Goal: Use online tool/utility

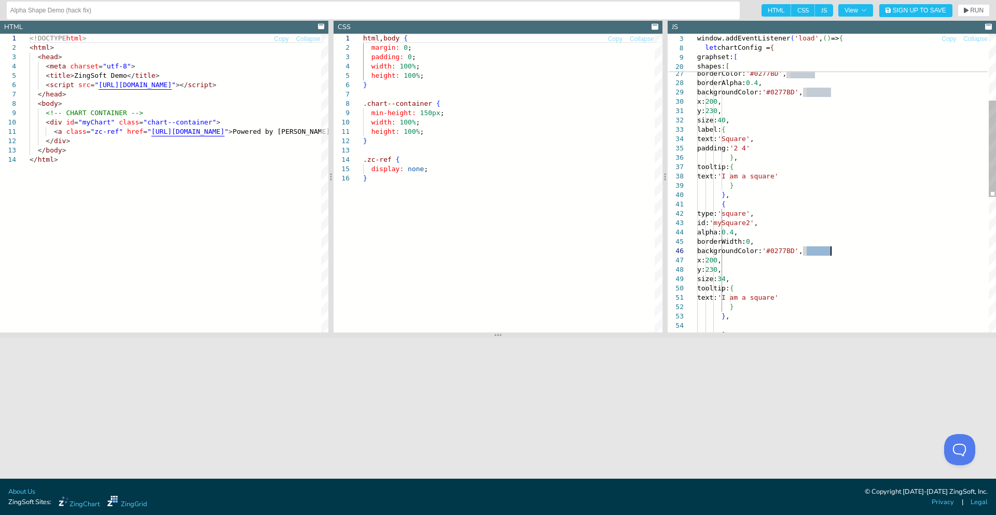
click at [726, 202] on div "type: 'square' , id: 'mySquare2' , alpha: 0.4 , borderWidth: 0 , backgroundColo…" at bounding box center [846, 288] width 299 height 925
click at [724, 313] on div "type: 'square' , id: 'mySquare2' , alpha: 0.4 , borderWidth: 0 , backgroundColo…" at bounding box center [846, 288] width 299 height 925
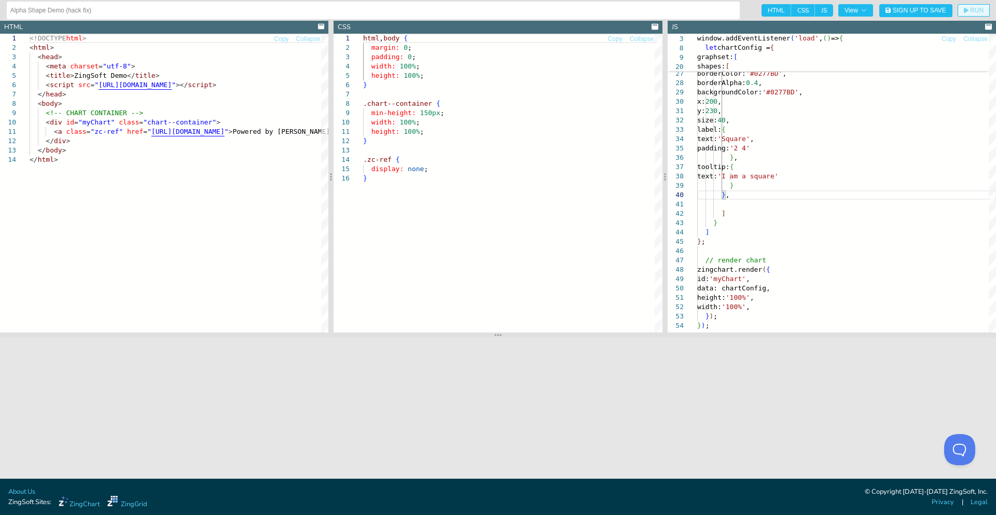
click at [977, 6] on button "RUN" at bounding box center [974, 10] width 32 height 12
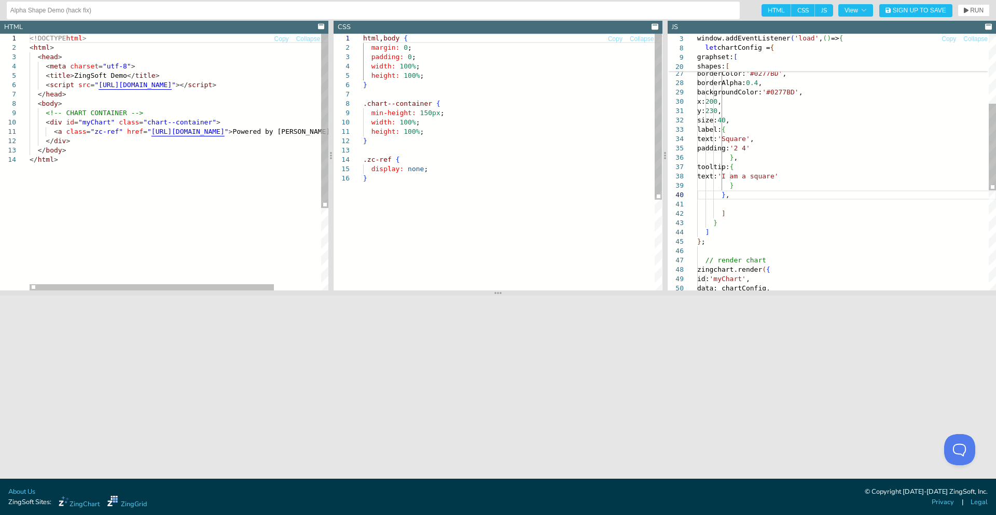
drag, startPoint x: 453, startPoint y: 336, endPoint x: 468, endPoint y: 294, distance: 44.5
click at [468, 294] on section at bounding box center [498, 293] width 996 height 5
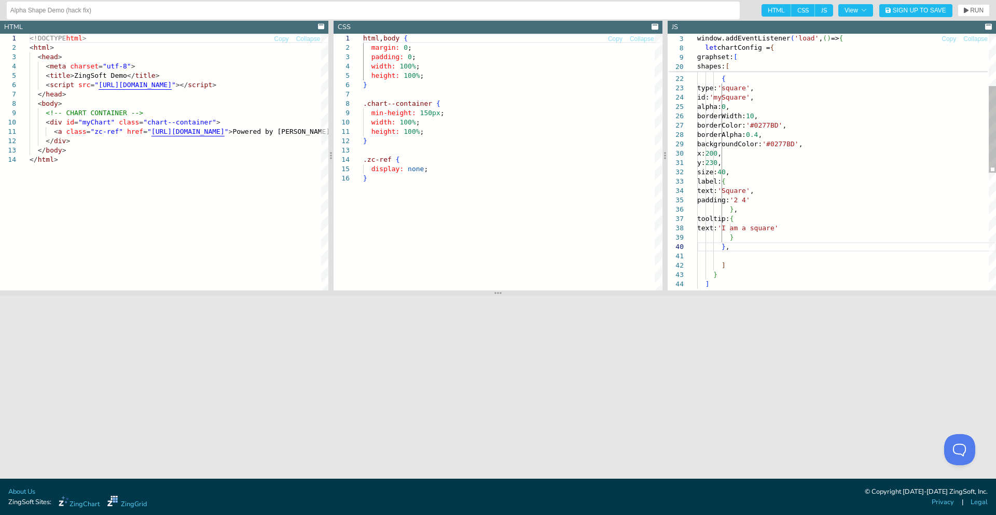
scroll to position [0, 28]
drag, startPoint x: 808, startPoint y: 199, endPoint x: 813, endPoint y: 202, distance: 5.8
click at [808, 199] on div "} } , tooltip: { text: 'I am a square' text: 'Square' , padding: '2 4' } , y: 2…" at bounding box center [846, 258] width 299 height 761
click at [755, 109] on div "} } , tooltip: { text: 'I am a square' text: 'Square' , padding: '2 4' } , y: 2…" at bounding box center [846, 258] width 299 height 761
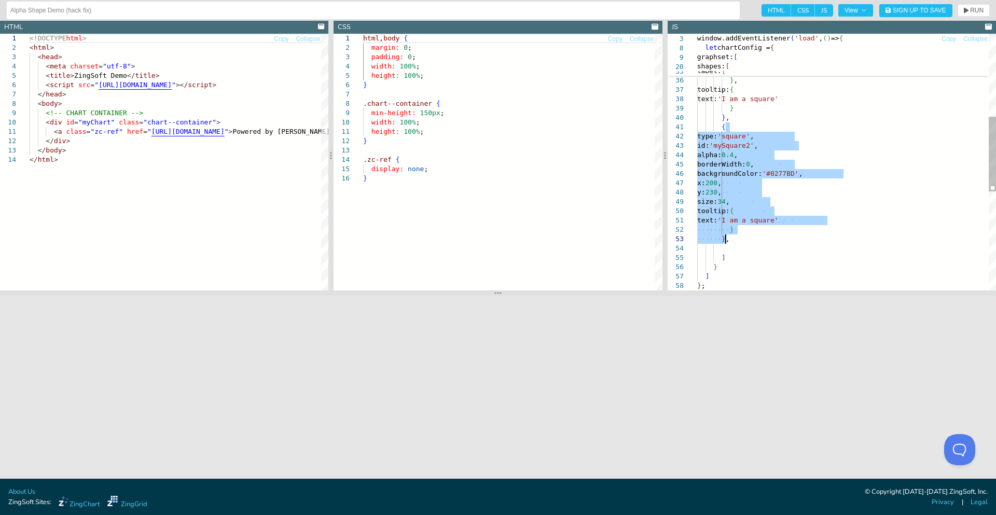
click at [737, 162] on div "} } , tooltip: { text: 'I am a square' text: 'Square' , padding: '2 4' } , y: 2…" at bounding box center [846, 190] width 299 height 883
click at [727, 155] on div "} } , tooltip: { text: 'I am a square' text: 'Square' , padding: '2 4' } , y: 2…" at bounding box center [846, 190] width 299 height 883
type textarea "{ type: 'square', id: 'mySquare2', alpha:0.4, borderWidth: 0, backgroundColor: …"
click at [727, 155] on div "} } , tooltip: { text: 'I am a square' text: 'Square' , padding: '2 4' } , y: 2…" at bounding box center [846, 190] width 299 height 883
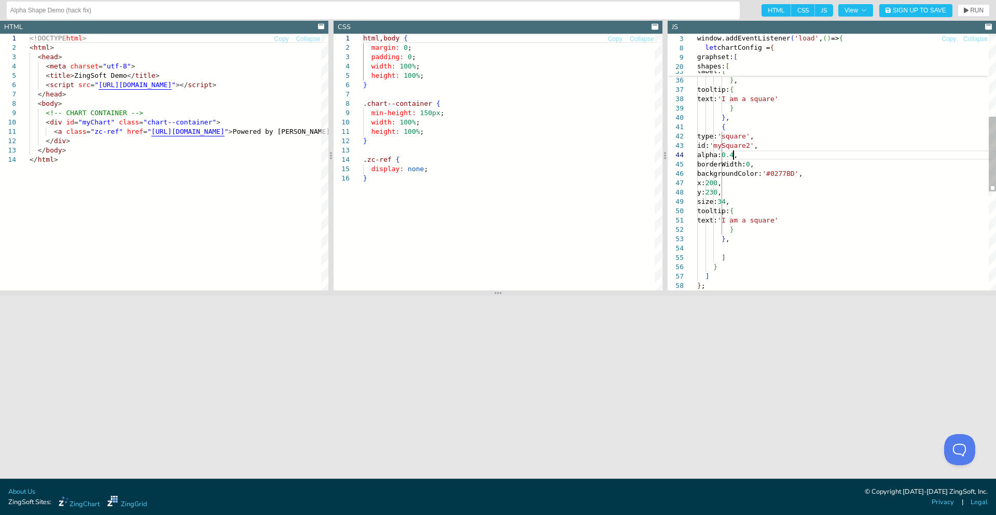
click at [734, 155] on div "} } , tooltip: { text: 'I am a square' text: 'Square' , padding: '2 4' } , y: 2…" at bounding box center [846, 190] width 299 height 883
